Goal: Task Accomplishment & Management: Manage account settings

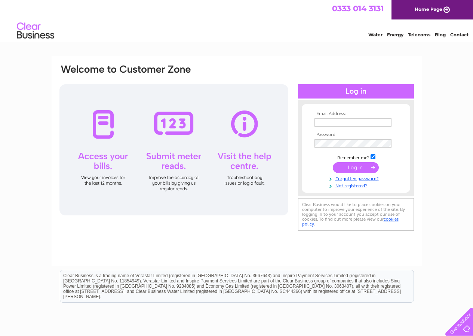
type input "[EMAIL_ADDRESS][DOMAIN_NAME]"
click at [350, 166] on input "submit" at bounding box center [356, 167] width 46 height 10
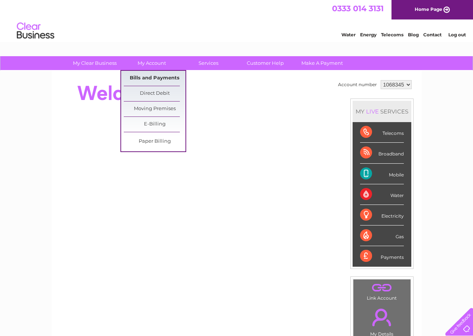
click at [148, 76] on link "Bills and Payments" at bounding box center [155, 78] width 62 height 15
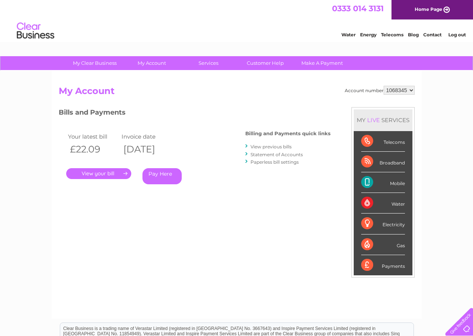
click at [96, 174] on link "." at bounding box center [98, 173] width 65 height 11
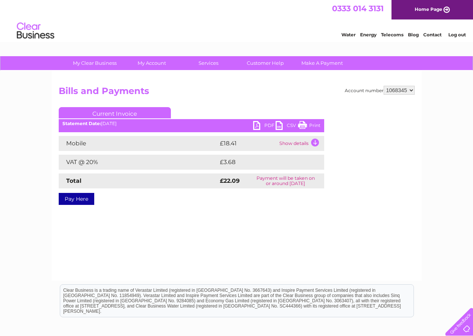
click at [258, 123] on link "PDF" at bounding box center [264, 126] width 22 height 11
